Goal: Find specific page/section: Find specific page/section

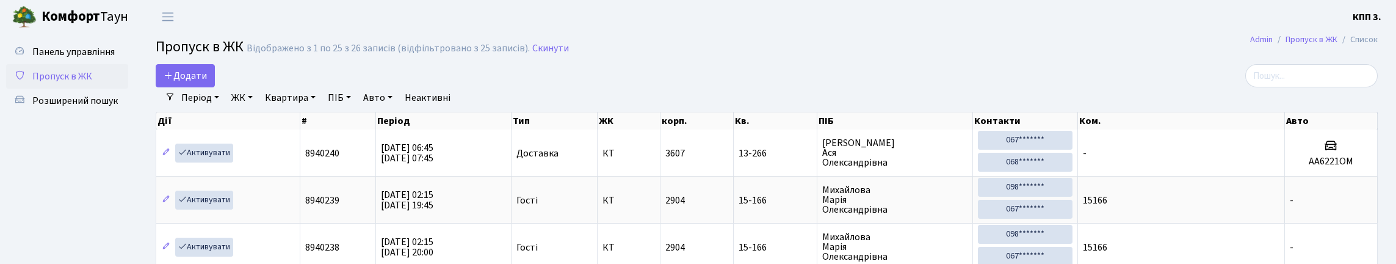
select select "25"
click at [1345, 77] on input "search" at bounding box center [1311, 75] width 132 height 23
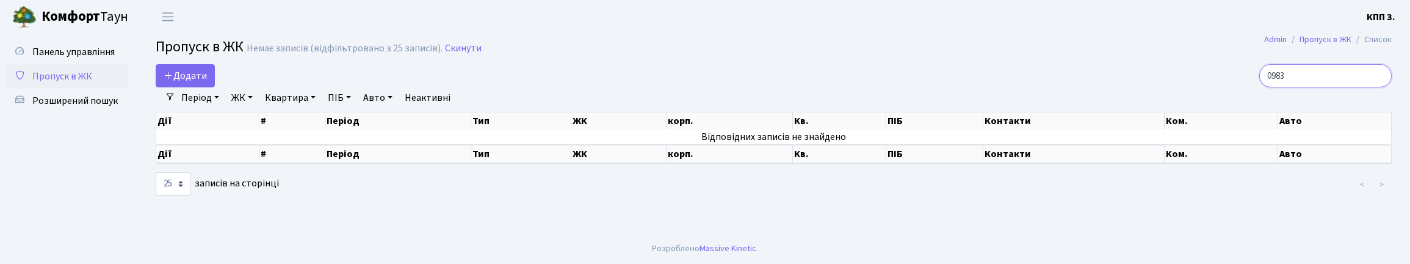
type input "0983"
click at [1375, 85] on input "0983" at bounding box center [1325, 75] width 132 height 23
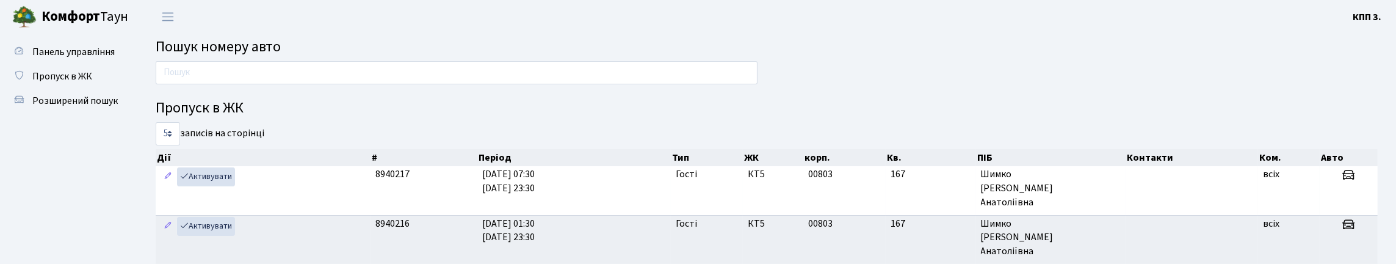
click at [356, 84] on input "text" at bounding box center [457, 72] width 602 height 23
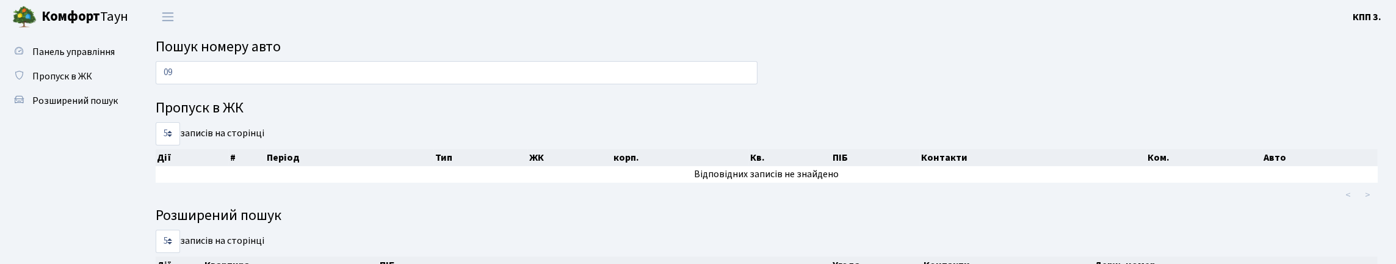
type input "0"
